Goal: Information Seeking & Learning: Check status

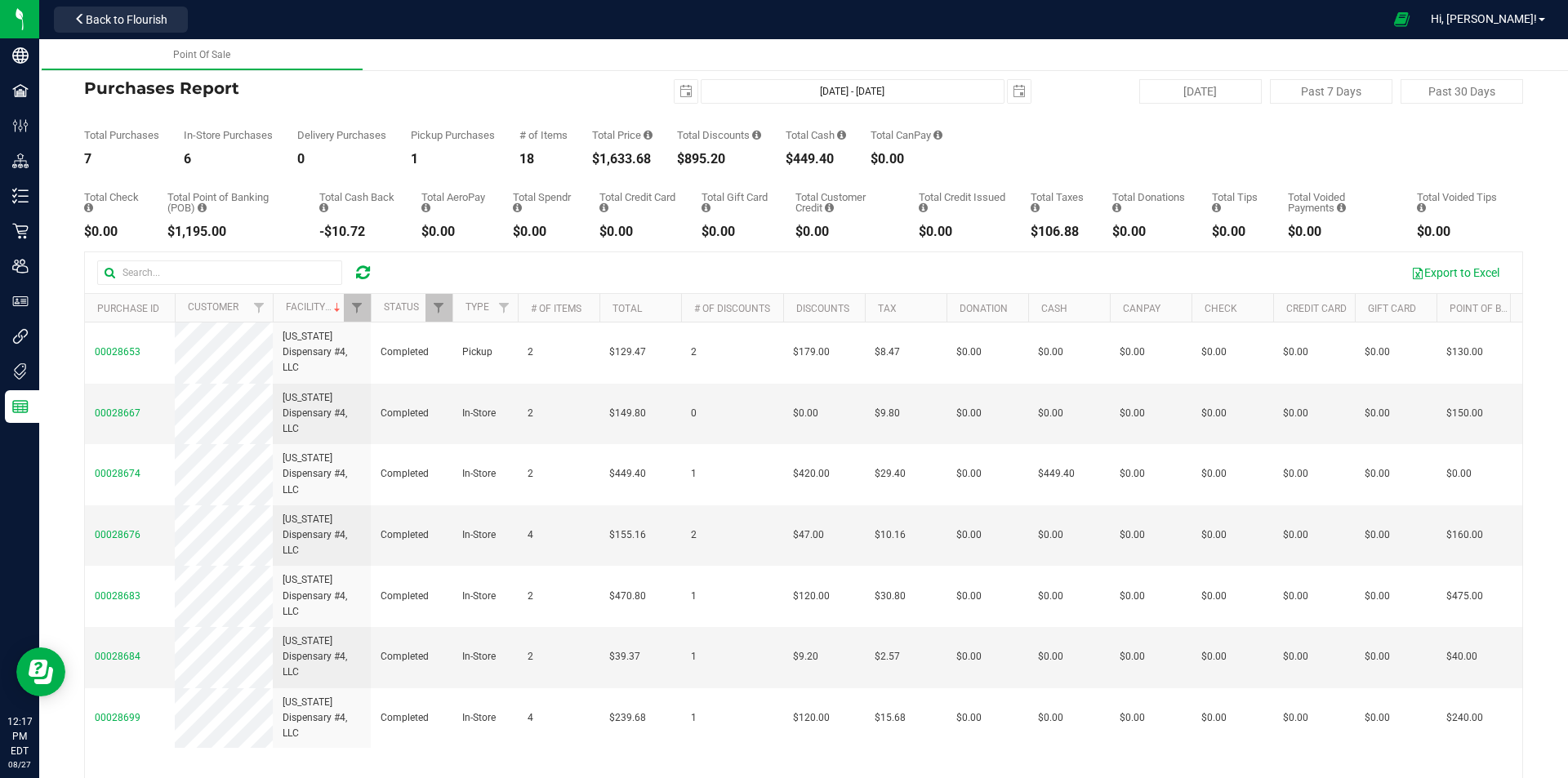
click at [355, 275] on div at bounding box center [362, 273] width 25 height 20
click at [361, 274] on icon at bounding box center [362, 272] width 14 height 16
click at [1180, 100] on button "[DATE]" at bounding box center [1200, 92] width 122 height 24
type input "[DATE] - [DATE]"
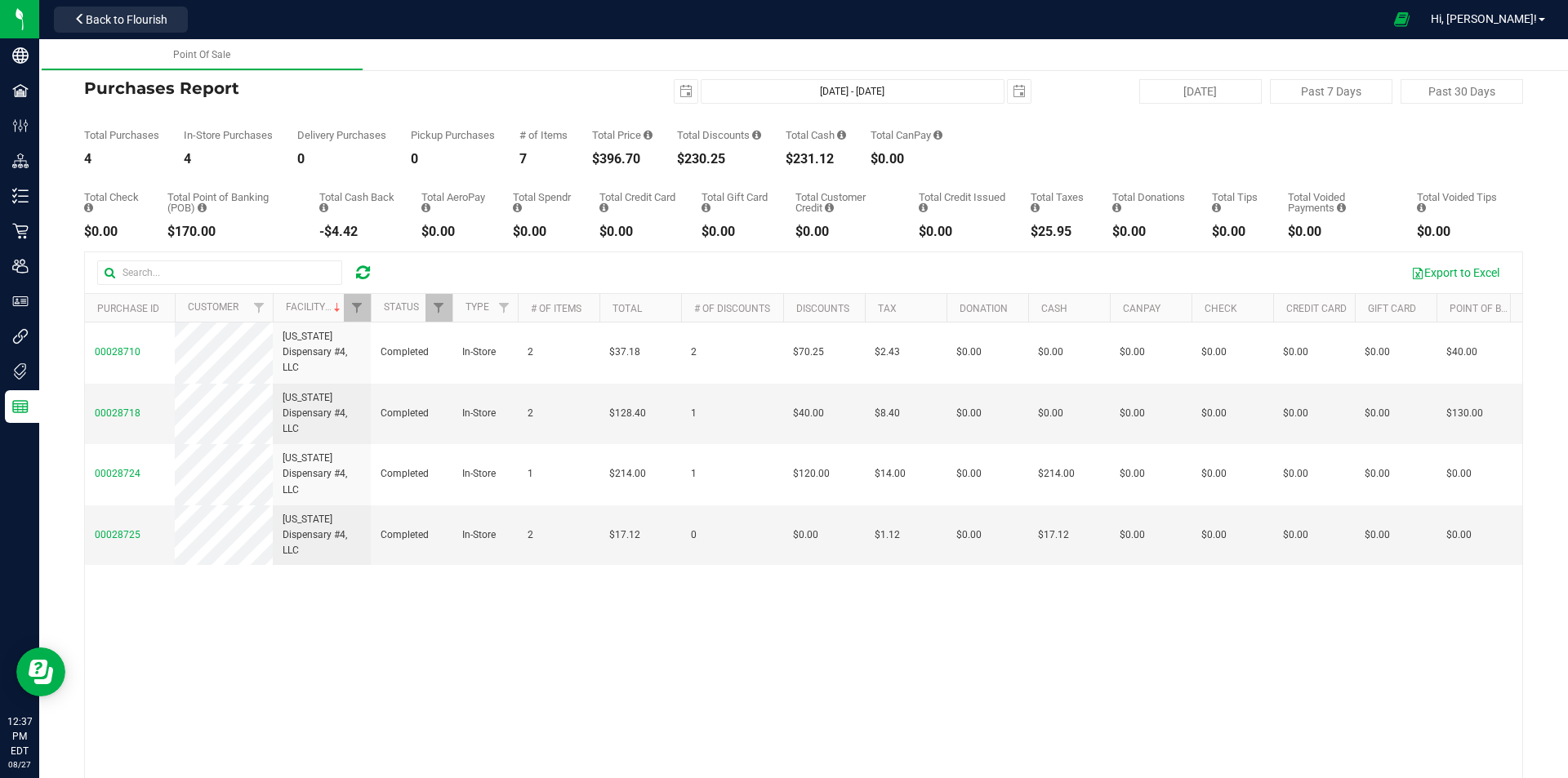
click at [353, 276] on div at bounding box center [362, 273] width 25 height 20
click at [356, 276] on icon at bounding box center [362, 272] width 14 height 16
click at [356, 315] on span "Filter" at bounding box center [357, 308] width 13 height 13
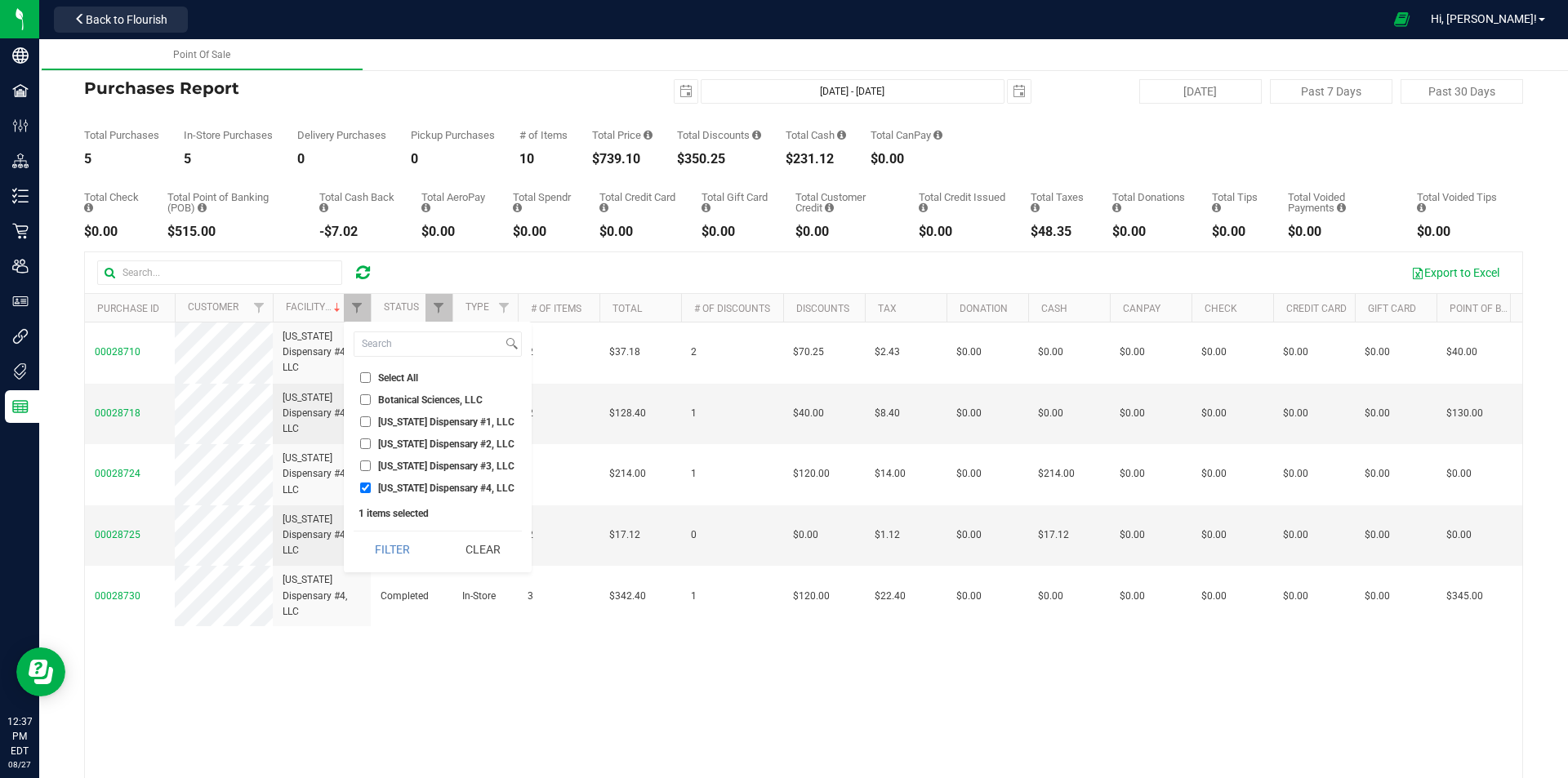
click at [389, 469] on span "[US_STATE] Dispensary #3, LLC" at bounding box center [446, 466] width 136 height 9
click at [371, 469] on input "[US_STATE] Dispensary #3, LLC" at bounding box center [365, 465] width 10 height 10
checkbox input "true"
click at [392, 492] on span "[US_STATE] Dispensary #4, LLC" at bounding box center [446, 488] width 136 height 9
click at [371, 492] on input "[US_STATE] Dispensary #4, LLC" at bounding box center [365, 488] width 10 height 10
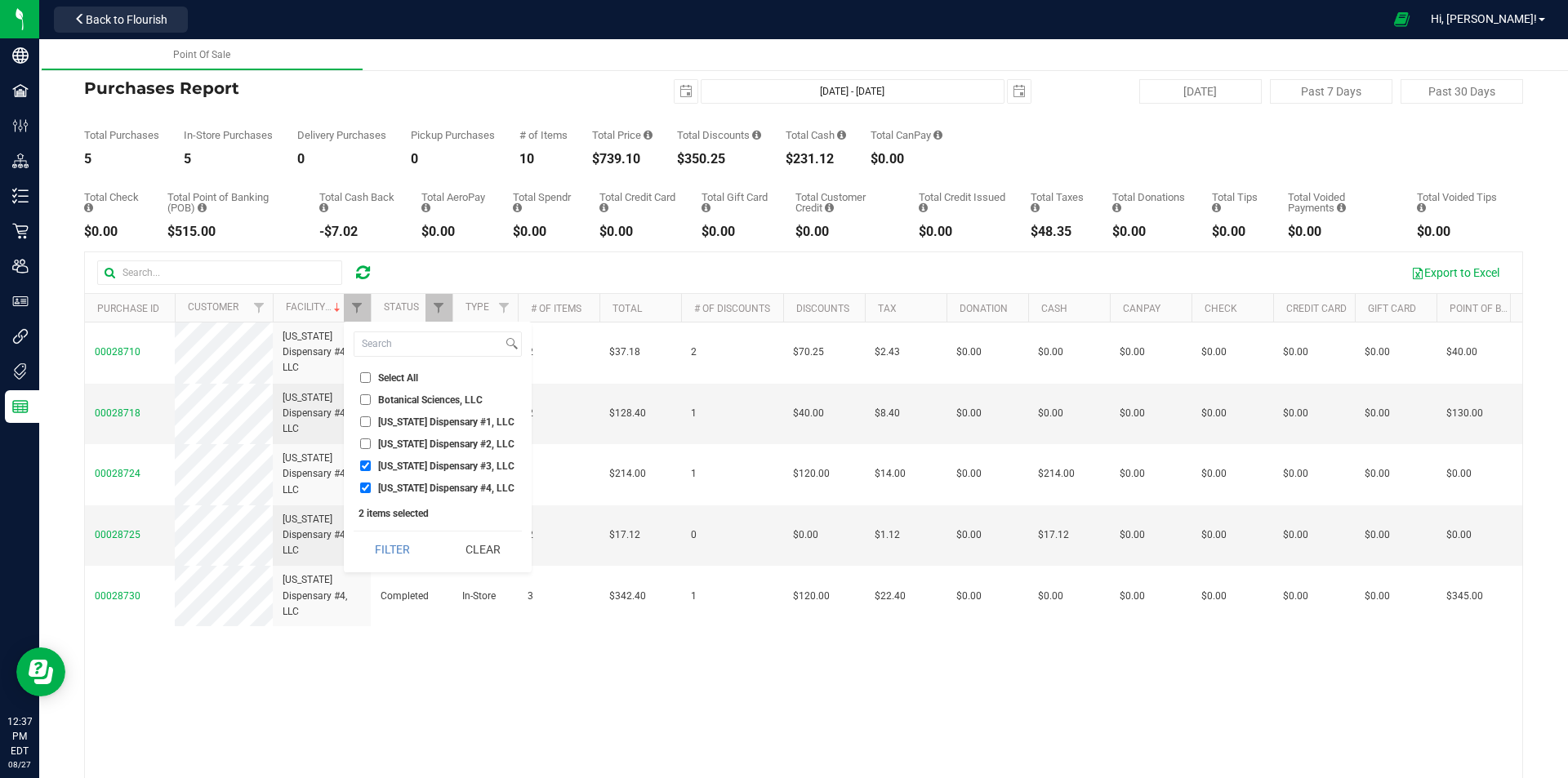
checkbox input "false"
click at [388, 545] on button "Filter" at bounding box center [393, 549] width 78 height 35
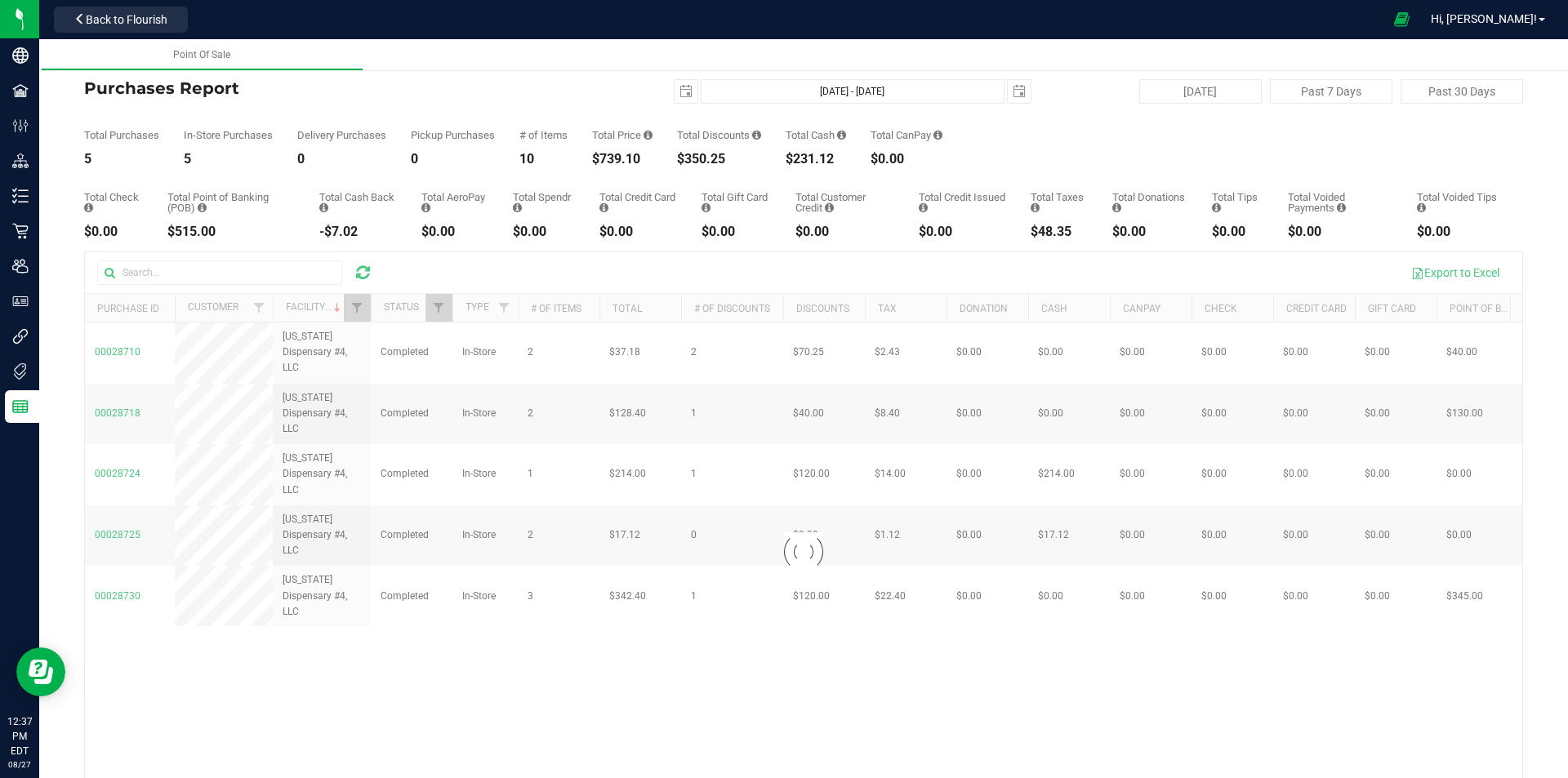
checkbox input "true"
click at [359, 314] on span "Filter" at bounding box center [357, 308] width 13 height 13
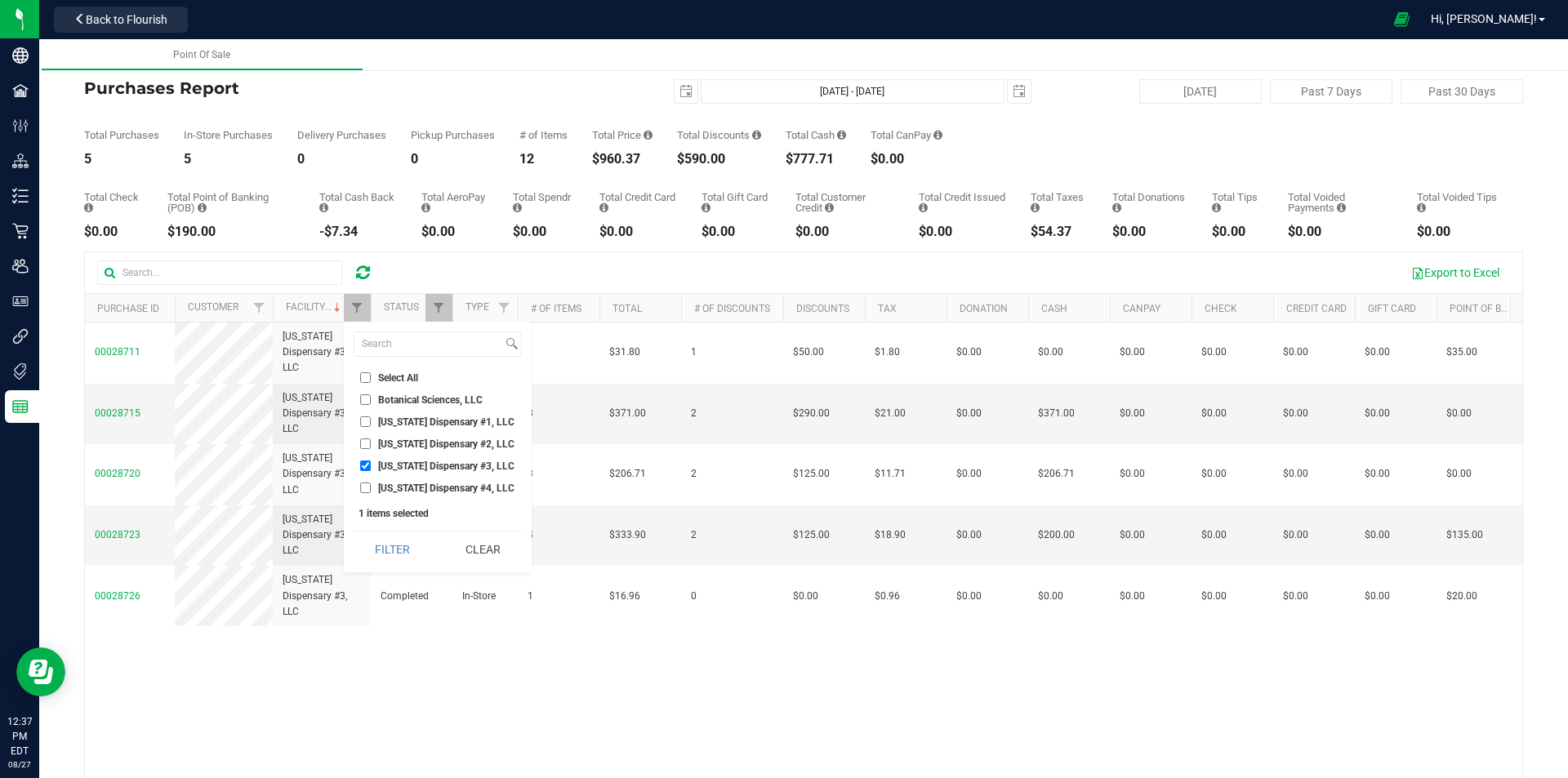
click at [388, 458] on li "[US_STATE] Dispensary #3, LLC" at bounding box center [438, 466] width 168 height 17
click at [404, 447] on span "[US_STATE] Dispensary #2, LLC" at bounding box center [446, 444] width 136 height 9
click at [371, 447] on input "[US_STATE] Dispensary #2, LLC" at bounding box center [365, 444] width 10 height 10
checkbox input "true"
click at [412, 466] on span "[US_STATE] Dispensary #3, LLC" at bounding box center [446, 466] width 136 height 9
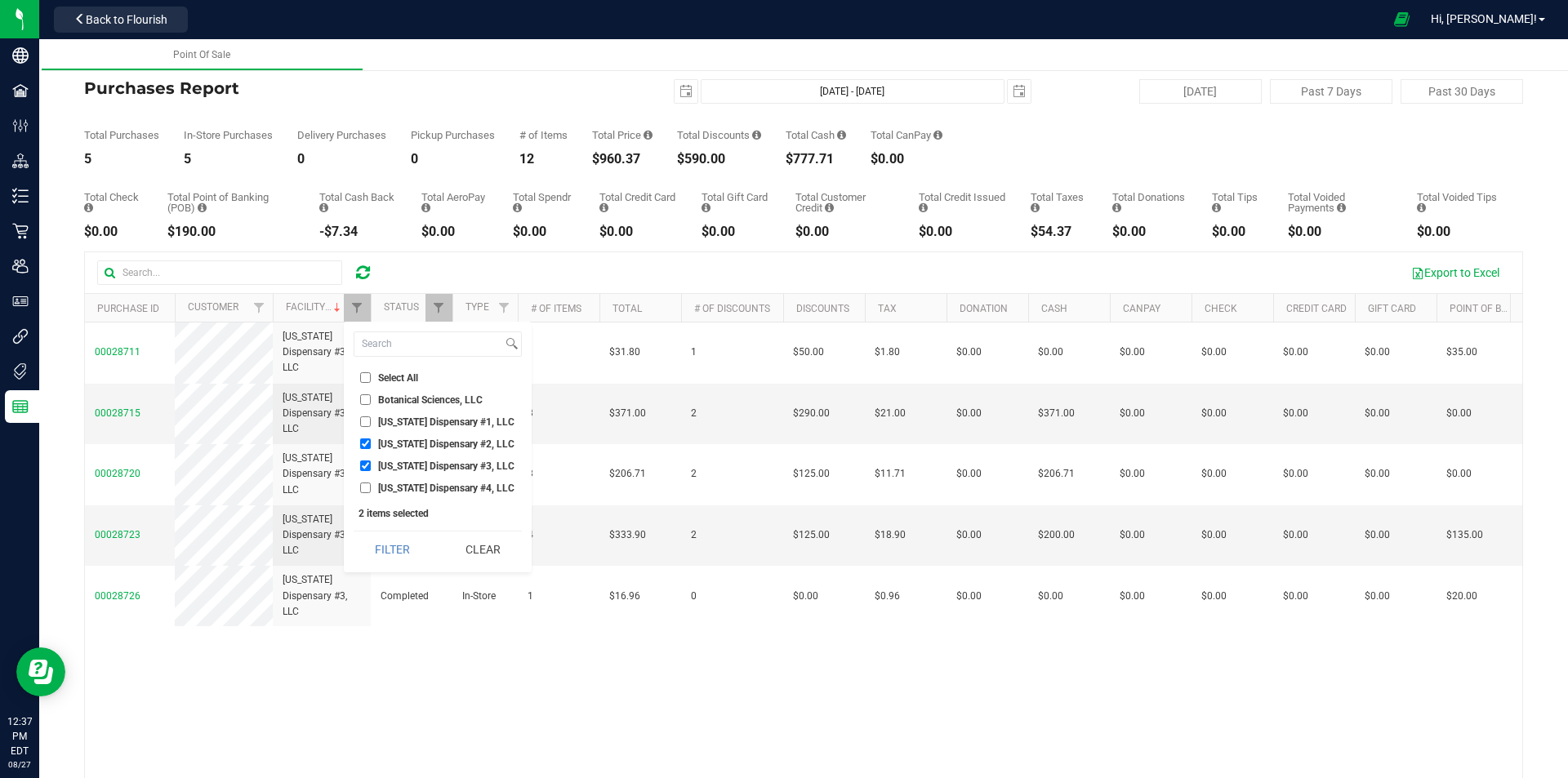
click at [371, 466] on input "[US_STATE] Dispensary #3, LLC" at bounding box center [365, 465] width 10 height 10
checkbox input "false"
click at [394, 569] on div "Select All Botanical Sciences, LLC [US_STATE] Dispensary #1, LLC [US_STATE] Dis…" at bounding box center [437, 447] width 188 height 250
click at [388, 549] on button "Filter" at bounding box center [393, 549] width 78 height 35
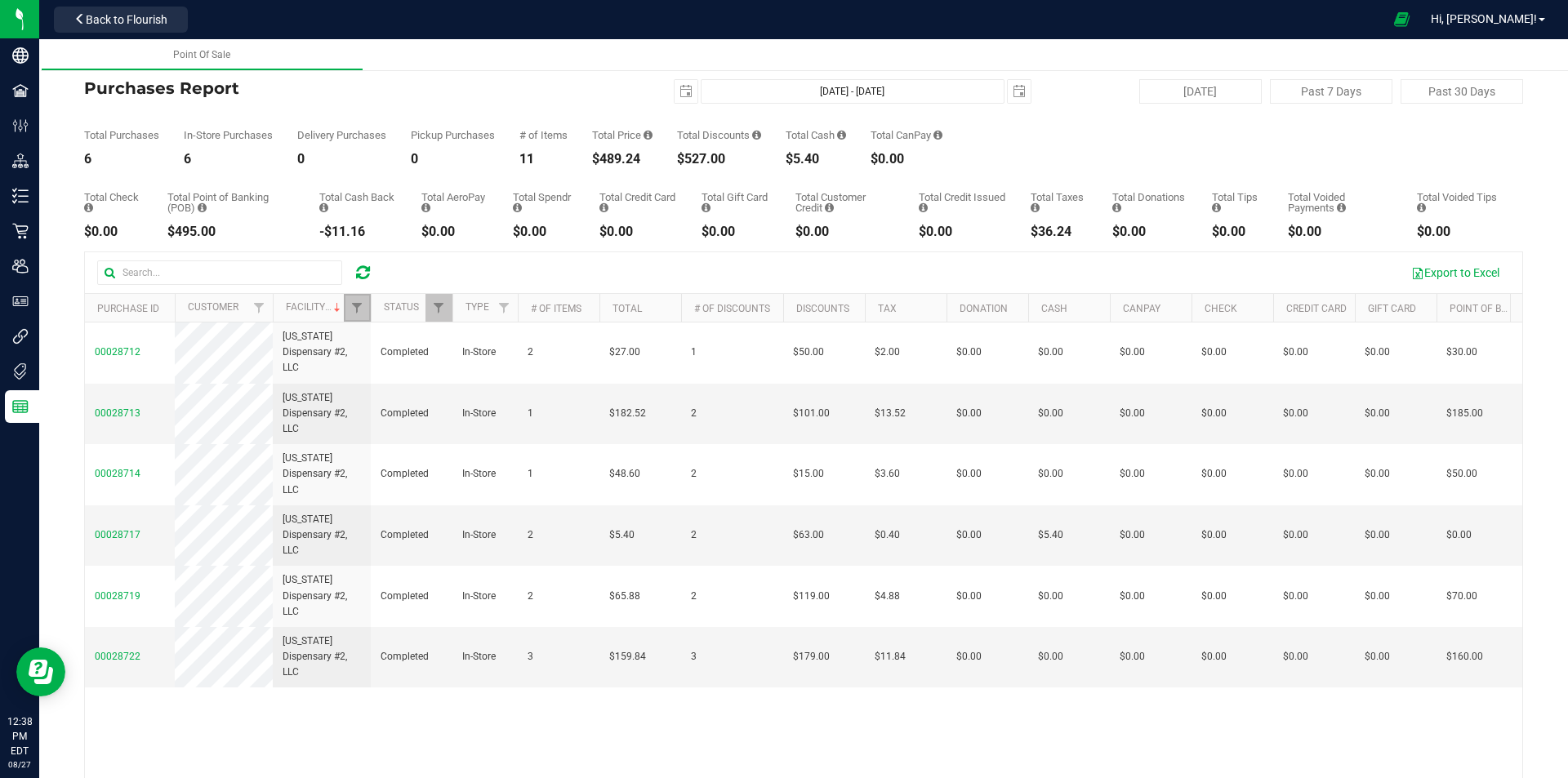
click at [347, 314] on link "Filter" at bounding box center [357, 308] width 27 height 28
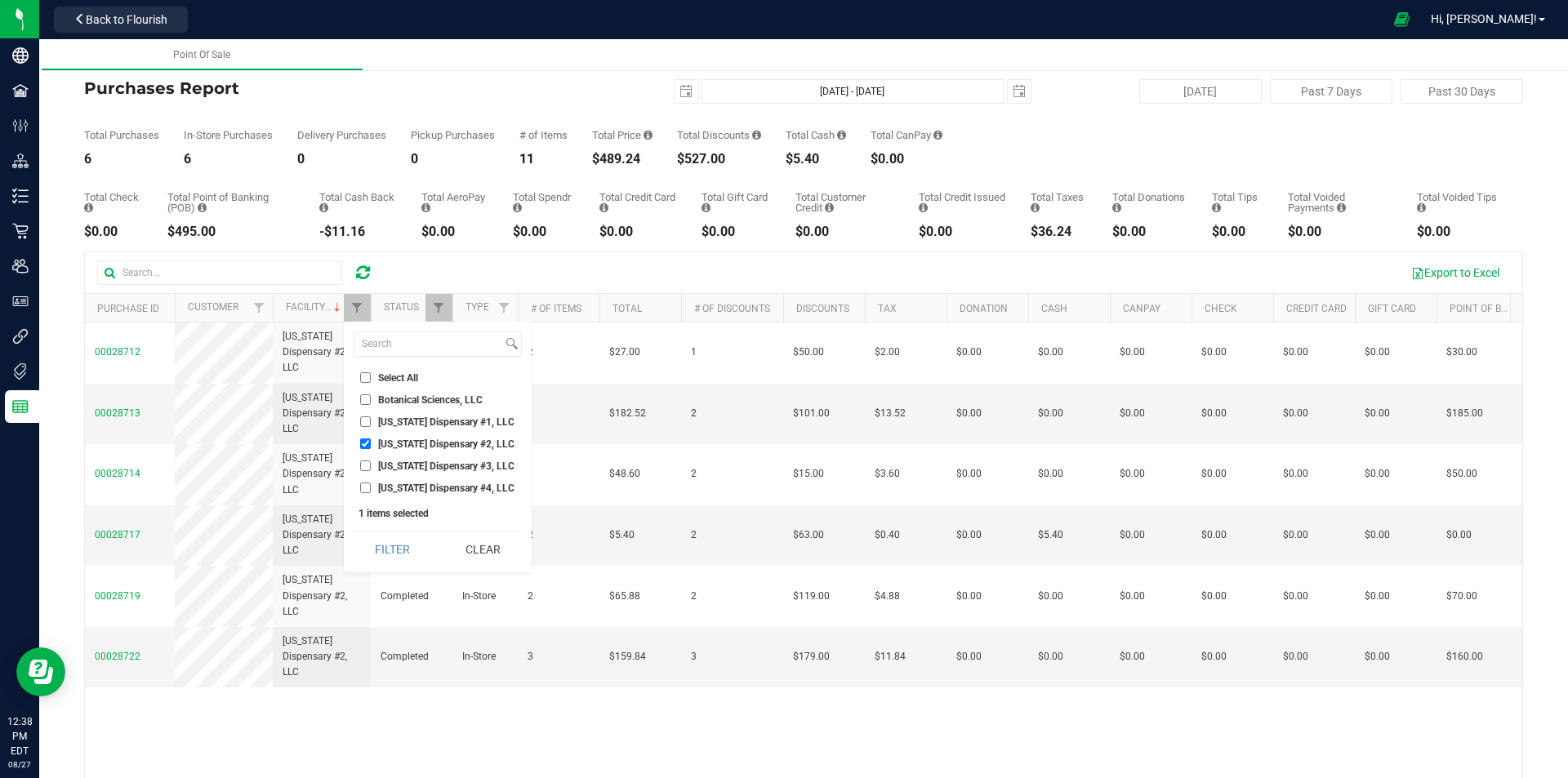
click at [404, 431] on ul "Select All Botanical Sciences, LLC [US_STATE] Dispensary #1, LLC [US_STATE] Dis…" at bounding box center [438, 432] width 168 height 127
click at [400, 426] on span "[US_STATE] Dispensary #1, LLC" at bounding box center [446, 422] width 136 height 9
click at [371, 426] on input "[US_STATE] Dispensary #1, LLC" at bounding box center [365, 421] width 10 height 10
checkbox input "true"
click at [407, 446] on span "[US_STATE] Dispensary #2, LLC" at bounding box center [446, 444] width 136 height 9
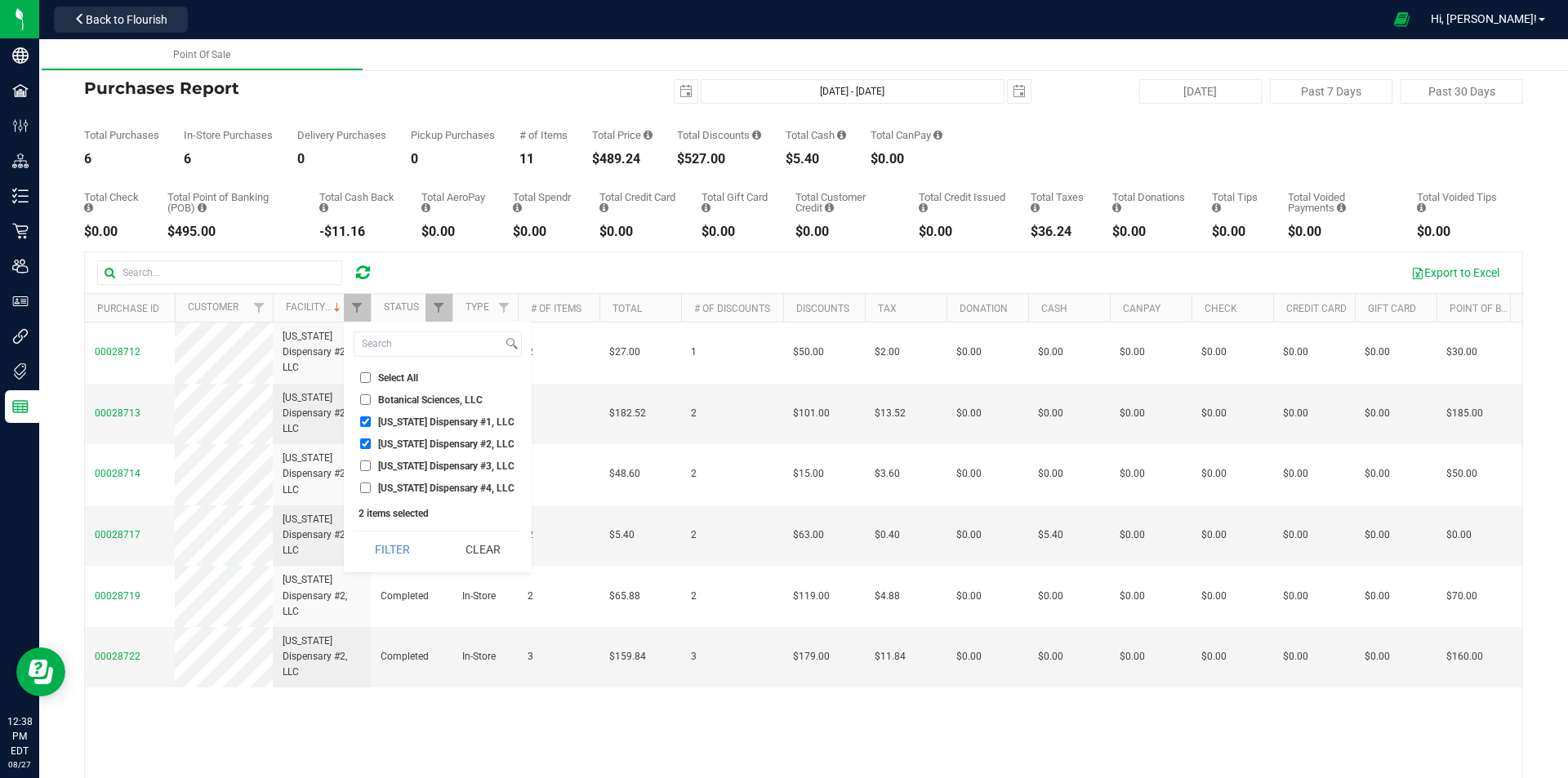
click at [371, 446] on input "[US_STATE] Dispensary #2, LLC" at bounding box center [365, 444] width 10 height 10
checkbox input "false"
click at [394, 541] on button "Filter" at bounding box center [393, 549] width 78 height 35
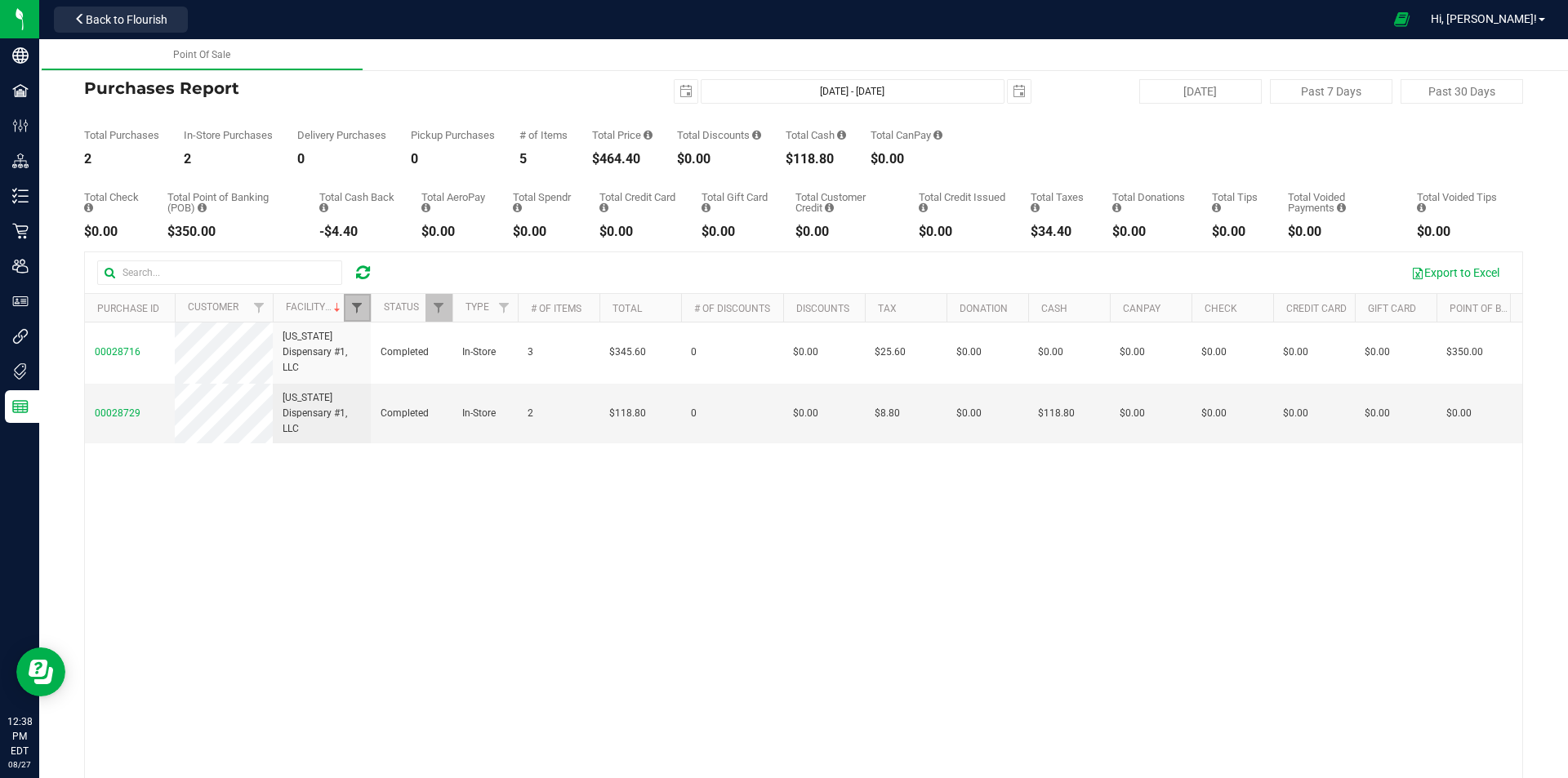
click at [360, 311] on span "Filter" at bounding box center [357, 308] width 13 height 13
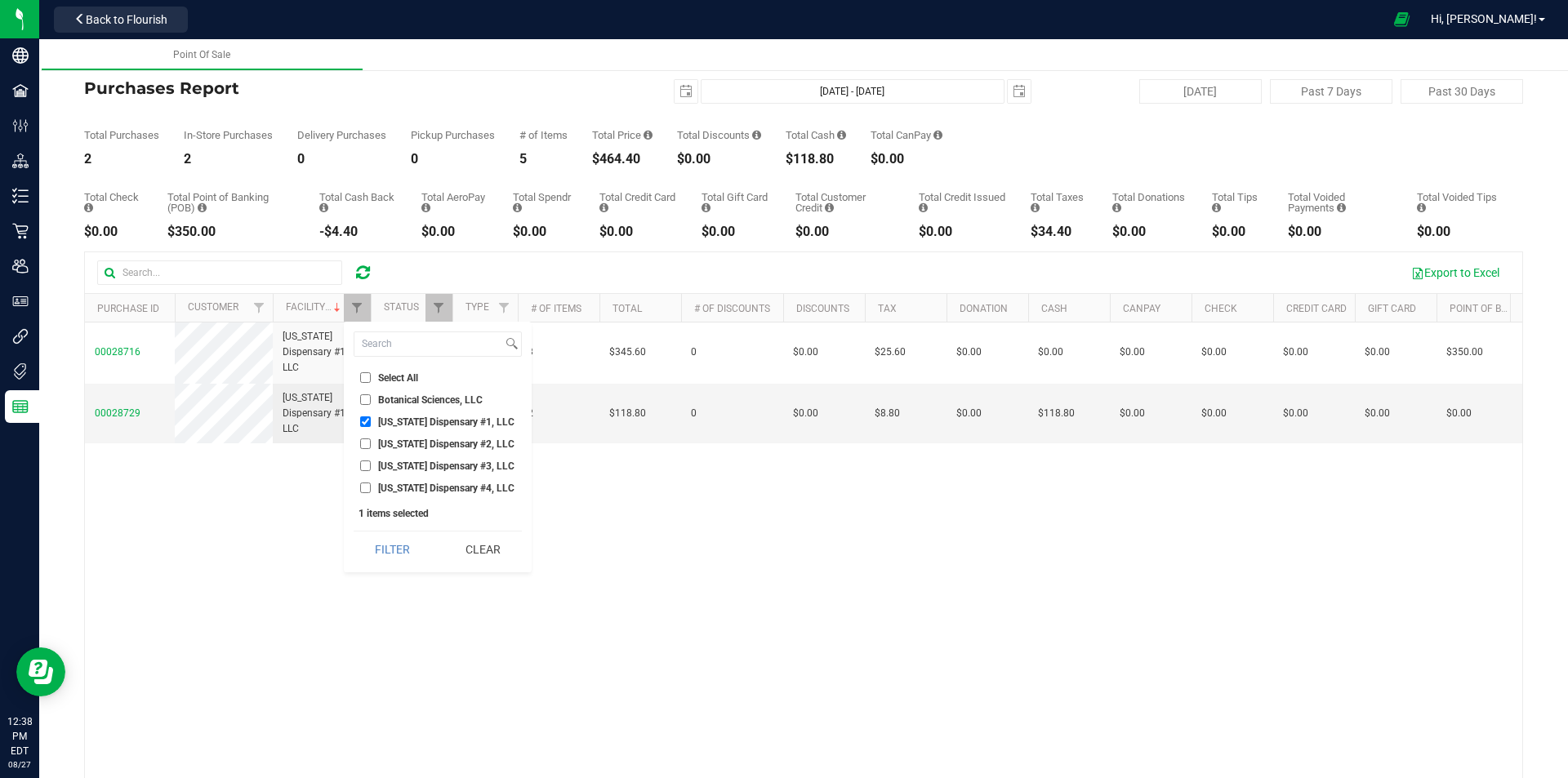
click at [384, 491] on span "[US_STATE] Dispensary #4, LLC" at bounding box center [446, 488] width 136 height 9
click at [371, 491] on input "[US_STATE] Dispensary #4, LLC" at bounding box center [365, 488] width 10 height 10
checkbox input "true"
click at [415, 419] on span "[US_STATE] Dispensary #1, LLC" at bounding box center [446, 422] width 136 height 9
click at [371, 419] on input "[US_STATE] Dispensary #1, LLC" at bounding box center [365, 421] width 10 height 10
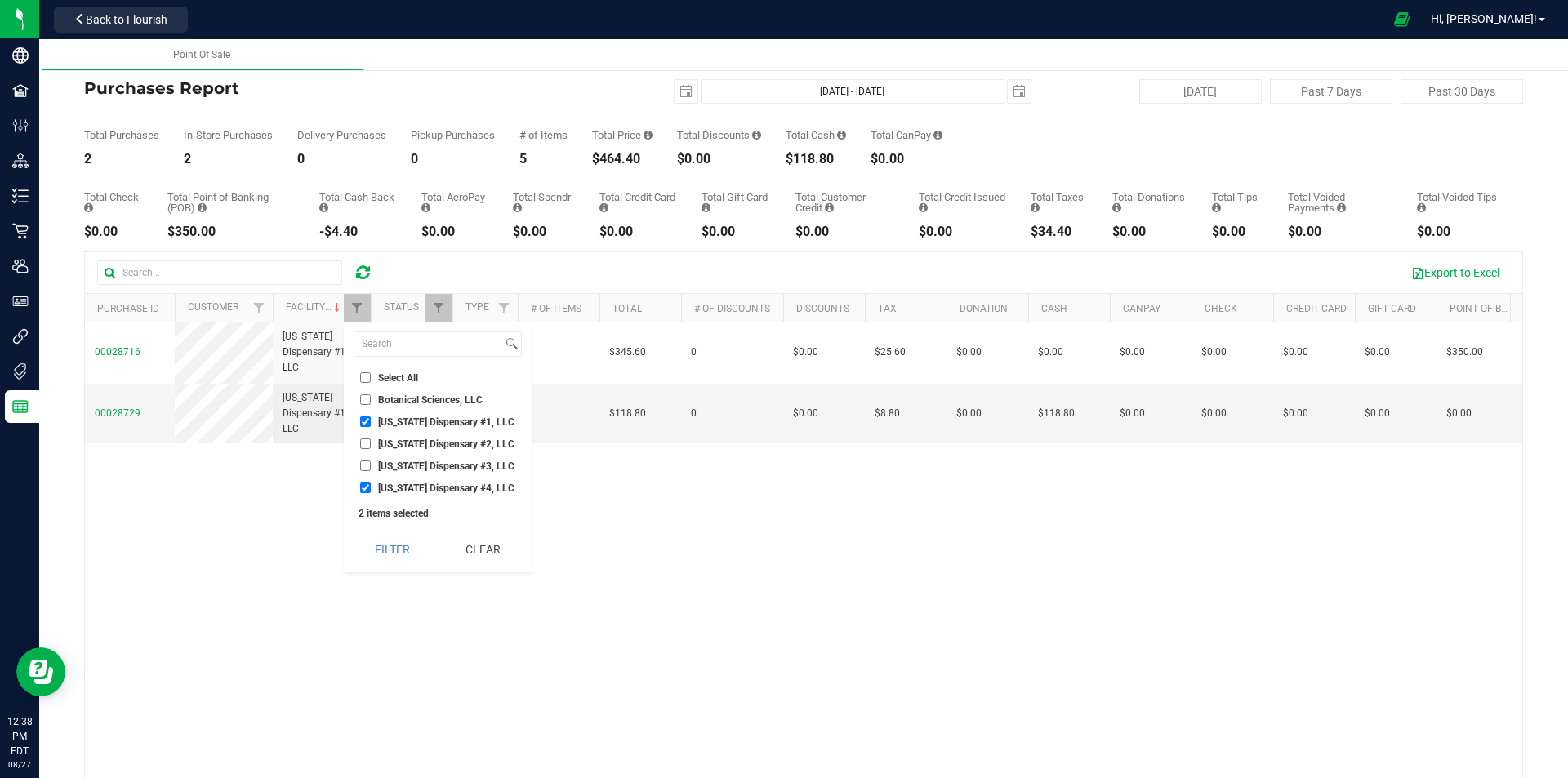
checkbox input "false"
click at [407, 536] on button "Filter" at bounding box center [393, 549] width 78 height 35
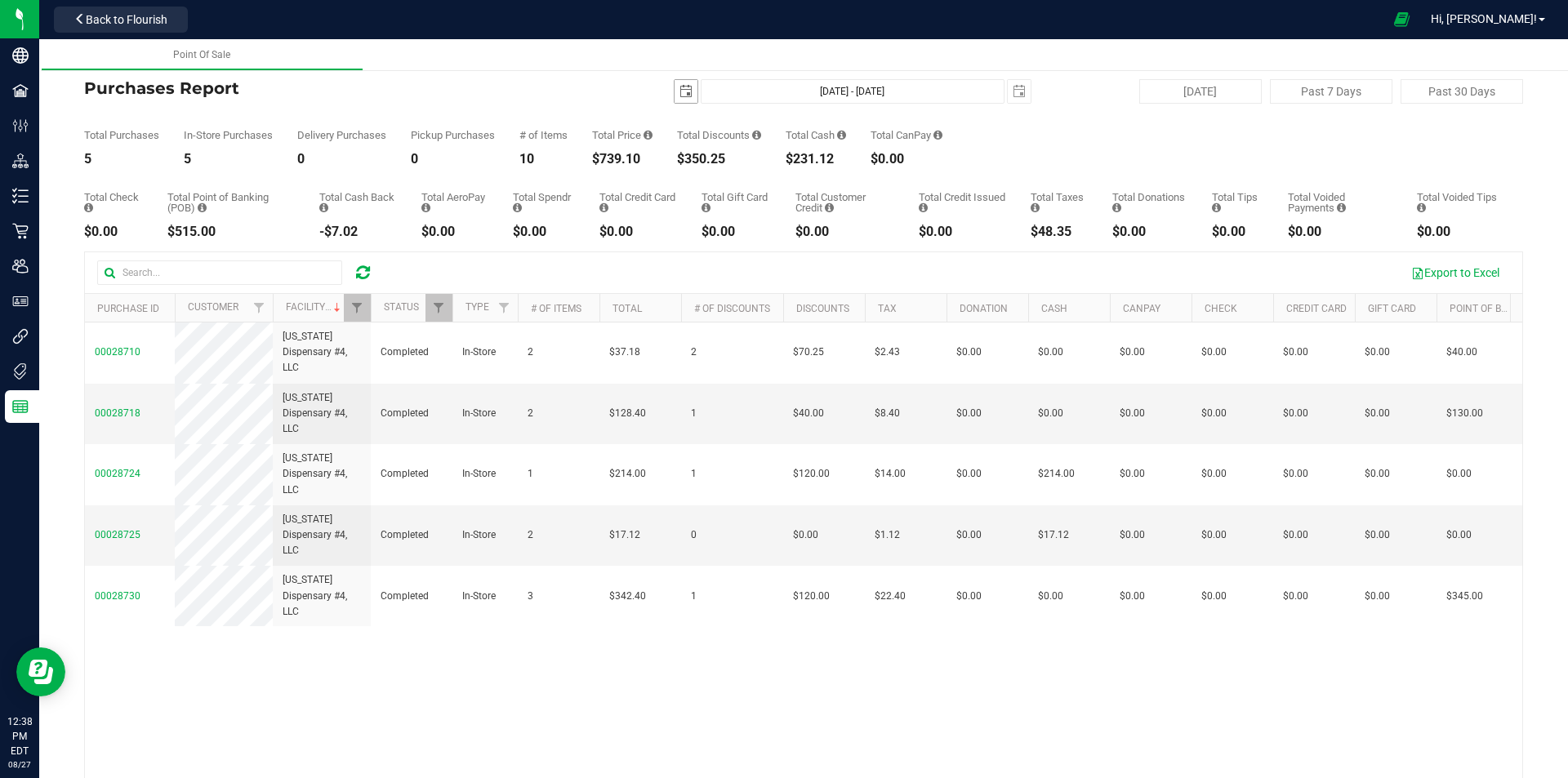
click at [680, 96] on span "select" at bounding box center [686, 92] width 13 height 13
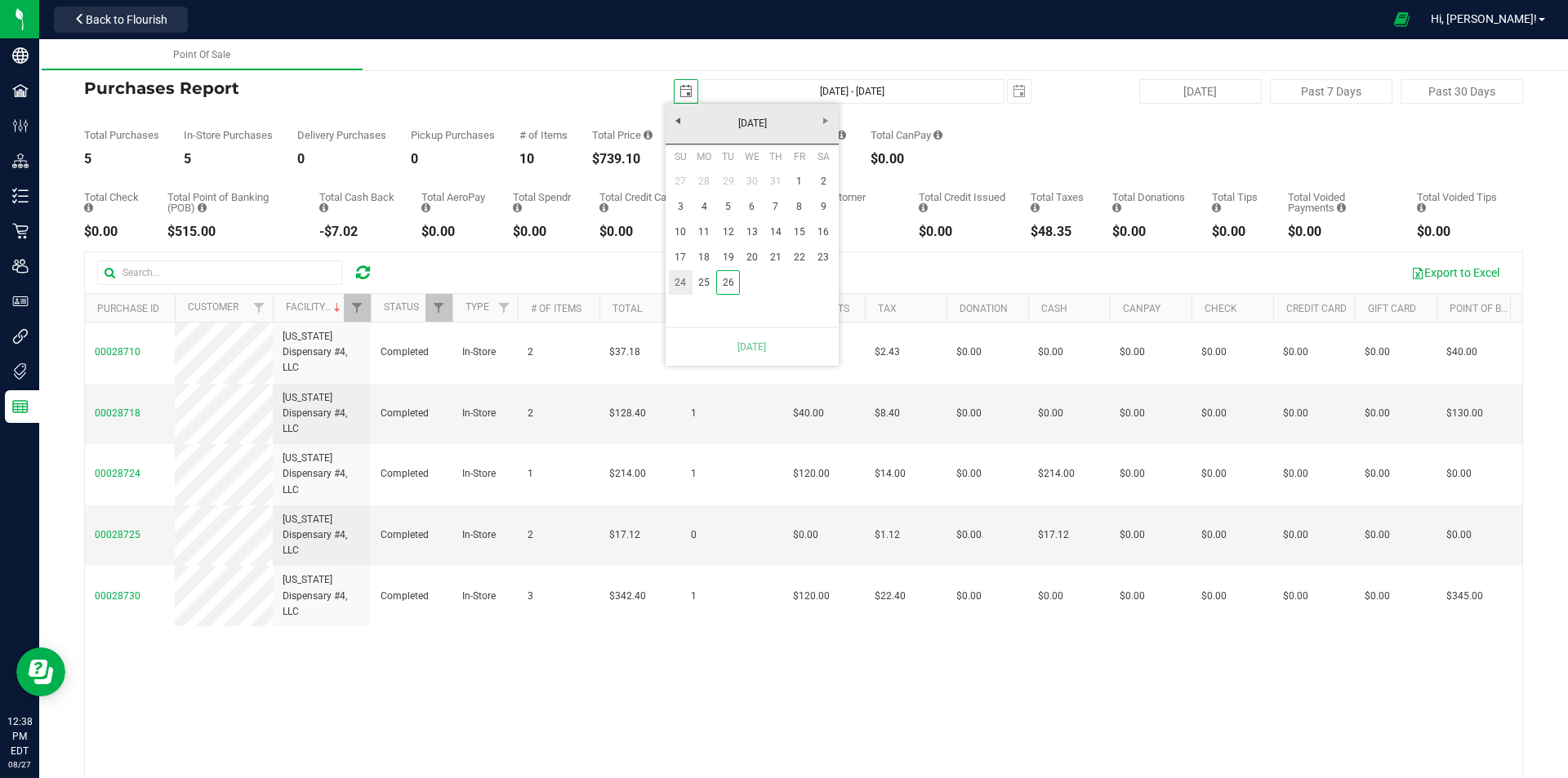
click at [681, 276] on link "24" at bounding box center [680, 282] width 23 height 25
type input "[DATE] - [DATE]"
type input "[DATE]"
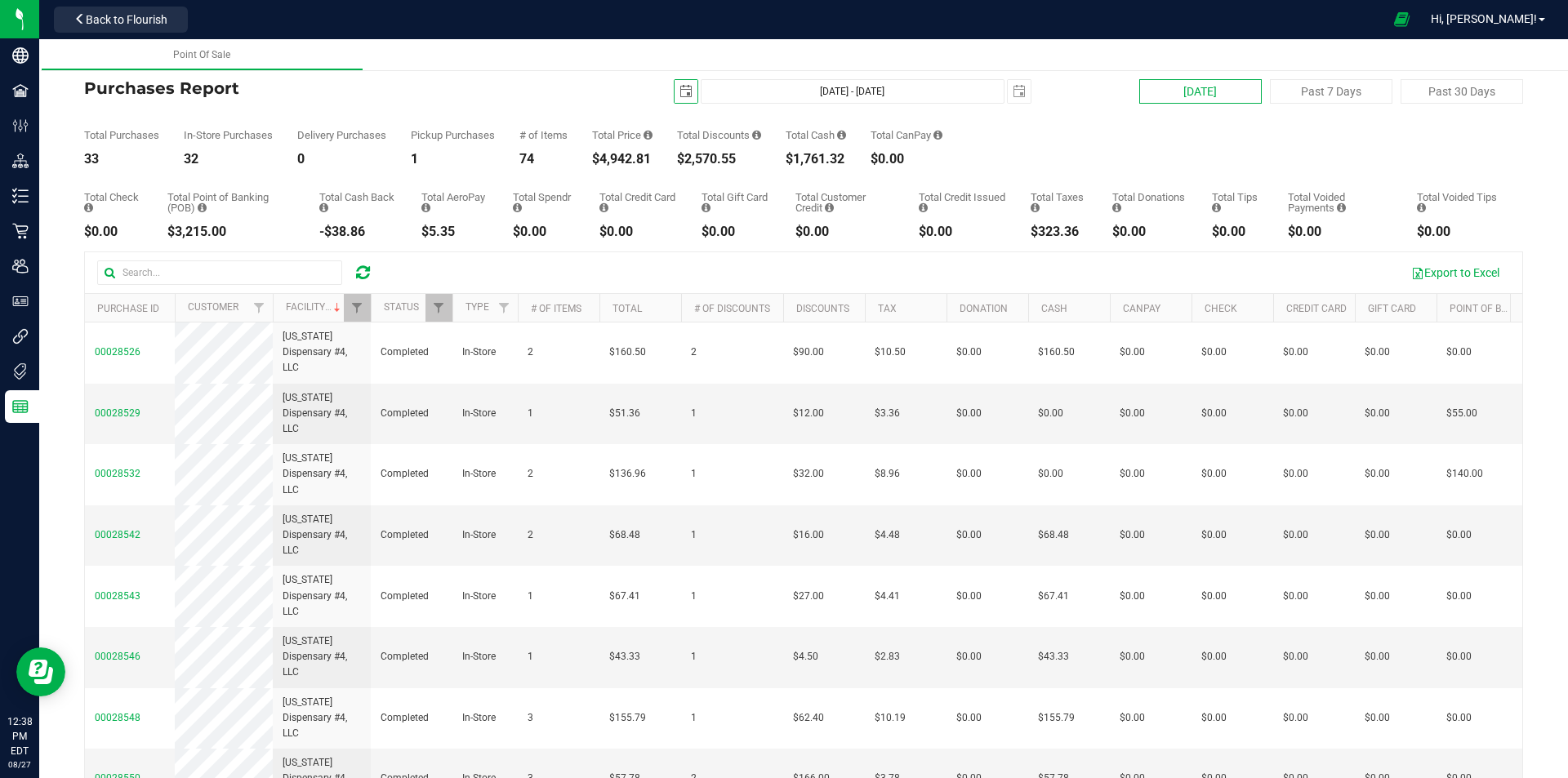
click at [1213, 93] on button "[DATE]" at bounding box center [1200, 92] width 122 height 24
type input "[DATE] - [DATE]"
type input "[DATE]"
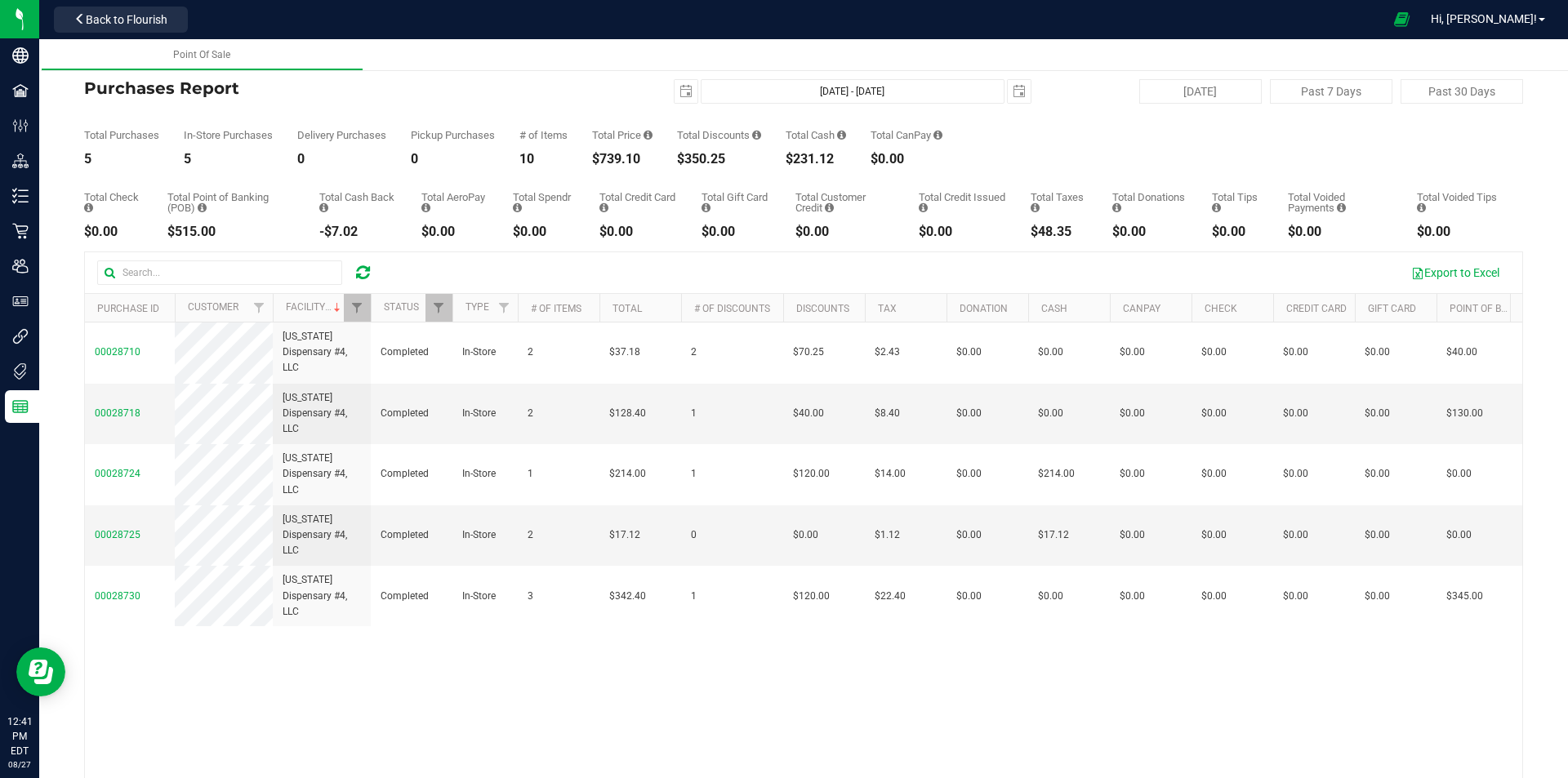
click at [359, 266] on icon at bounding box center [362, 272] width 14 height 16
